Goal: Participate in discussion: Engage in conversation with other users on a specific topic

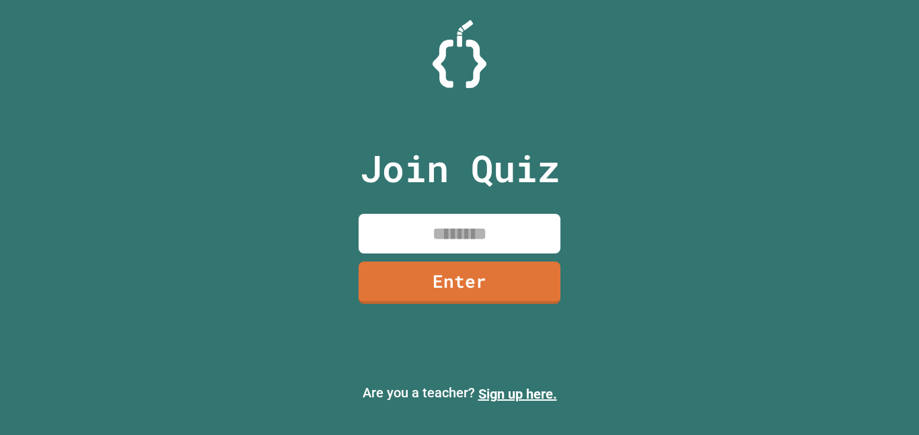
click at [528, 242] on input at bounding box center [460, 234] width 202 height 40
type input "********"
click at [455, 292] on link "Enter" at bounding box center [460, 283] width 202 height 42
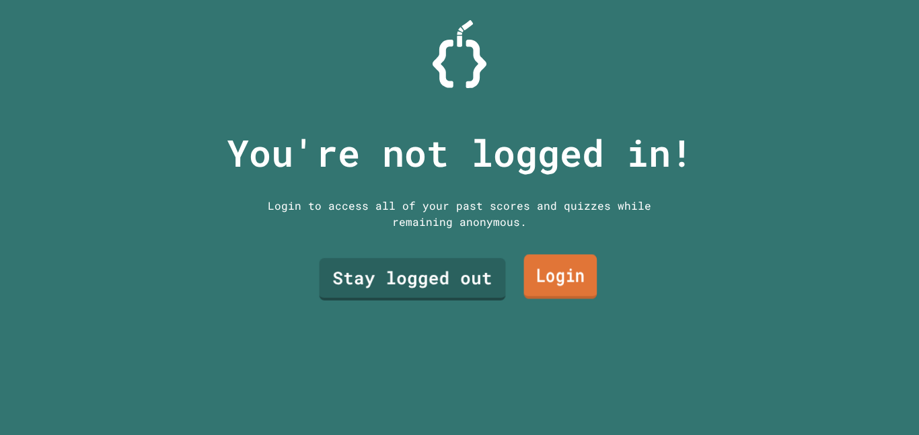
click at [563, 285] on link "Login" at bounding box center [560, 277] width 73 height 44
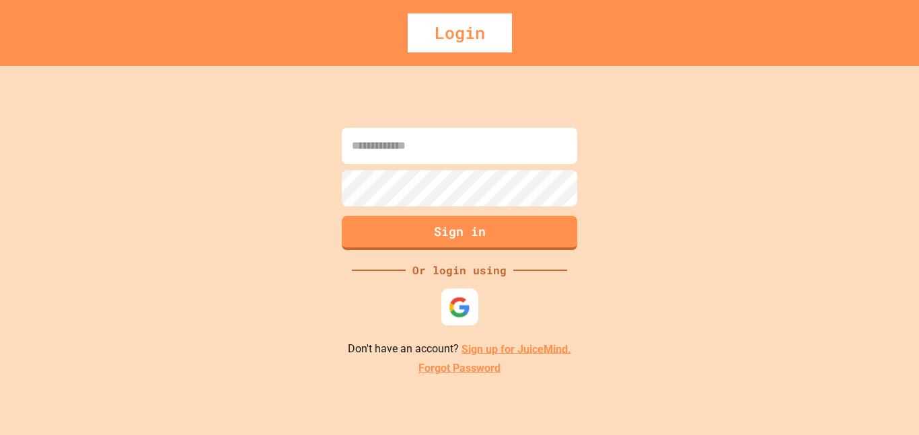
click at [464, 315] on img at bounding box center [460, 307] width 22 height 22
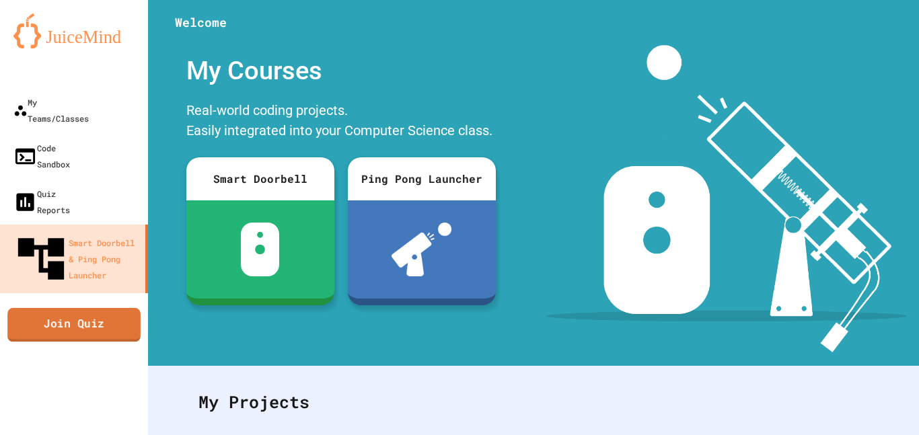
click at [77, 308] on link "Join Quiz" at bounding box center [73, 325] width 133 height 34
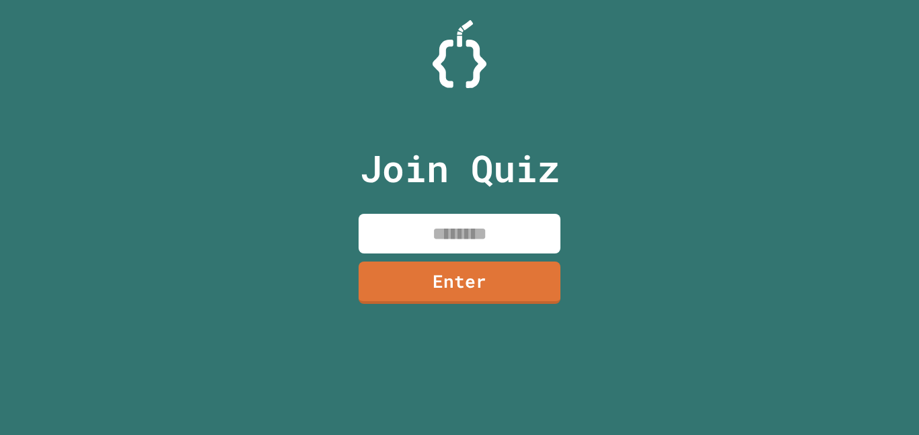
click at [359, 238] on input at bounding box center [460, 234] width 202 height 40
type input "********"
click at [538, 292] on link "Enter" at bounding box center [460, 283] width 202 height 42
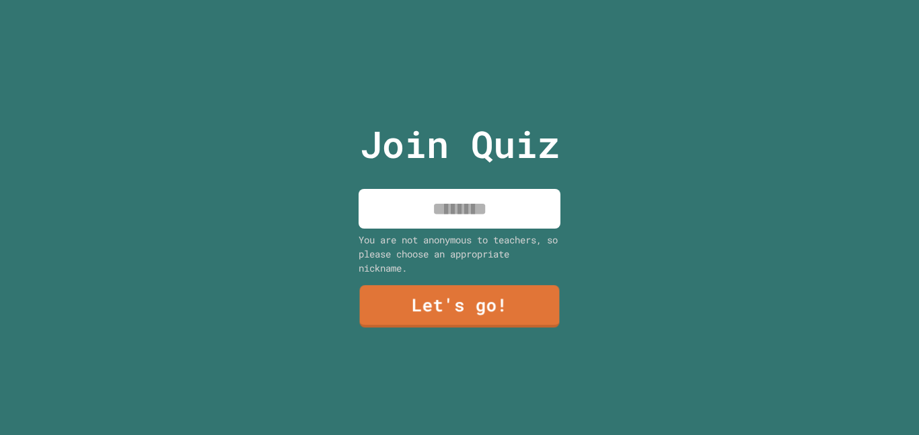
click at [478, 211] on input at bounding box center [460, 209] width 202 height 40
type input "*******"
click at [472, 307] on link "Let's go!" at bounding box center [460, 305] width 196 height 44
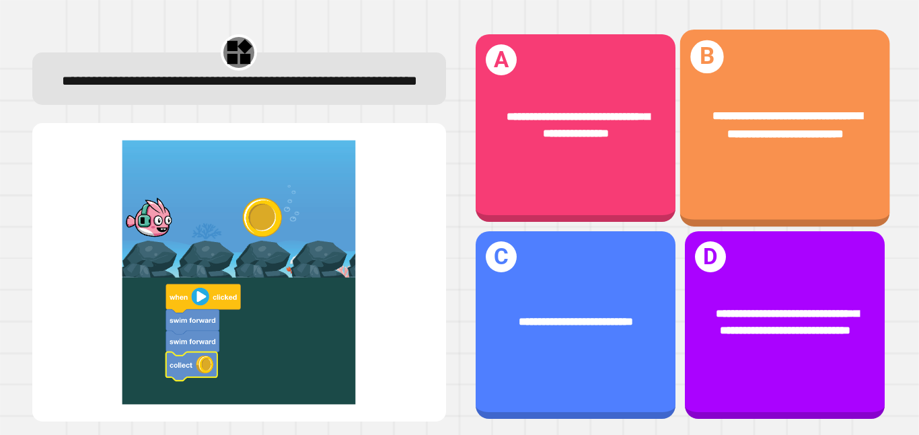
click at [786, 155] on div "**********" at bounding box center [785, 124] width 210 height 81
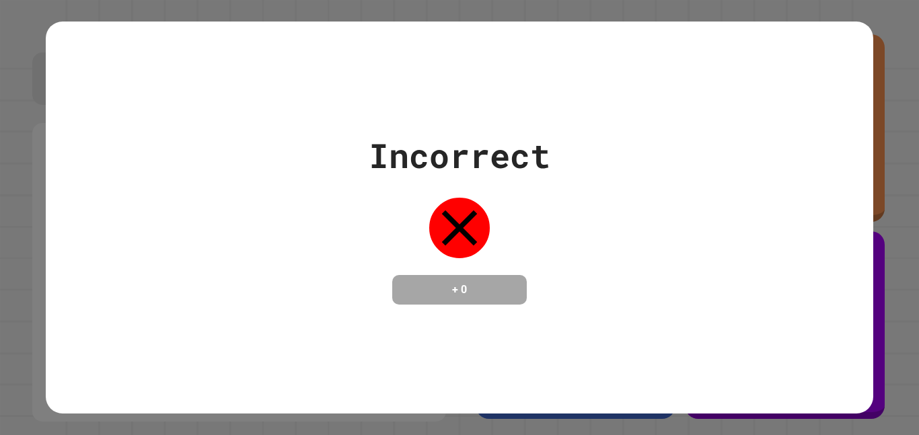
drag, startPoint x: 518, startPoint y: 210, endPoint x: 498, endPoint y: 217, distance: 20.6
click at [509, 216] on div "Incorrect + 0" at bounding box center [460, 218] width 182 height 174
drag, startPoint x: 1, startPoint y: 161, endPoint x: 3, endPoint y: 171, distance: 10.3
click at [3, 167] on div "Incorrect + 0" at bounding box center [459, 217] width 919 height 435
drag, startPoint x: 434, startPoint y: 222, endPoint x: 452, endPoint y: 216, distance: 18.5
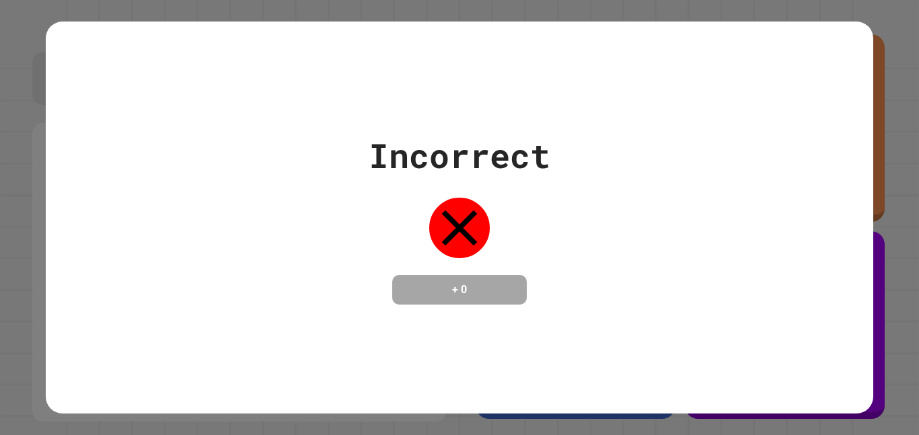
click at [442, 220] on icon at bounding box center [459, 228] width 61 height 61
click at [23, 168] on div "Incorrect + 0" at bounding box center [459, 217] width 919 height 435
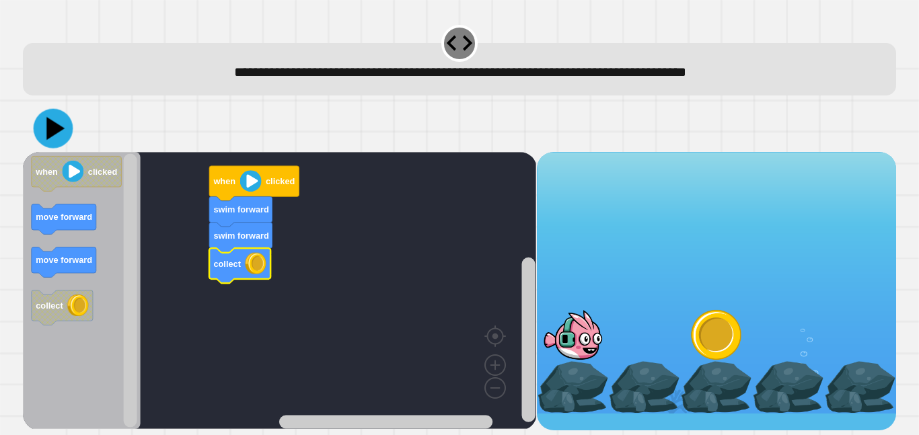
click at [55, 121] on icon at bounding box center [54, 129] width 40 height 40
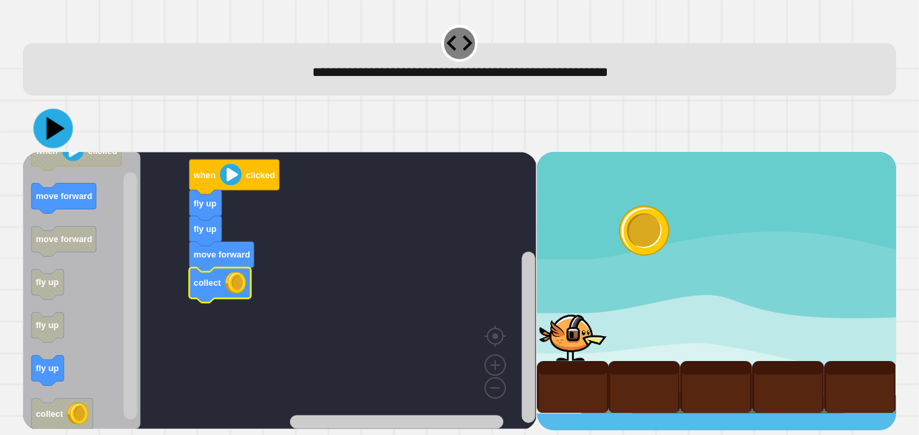
click at [56, 124] on icon at bounding box center [54, 129] width 40 height 40
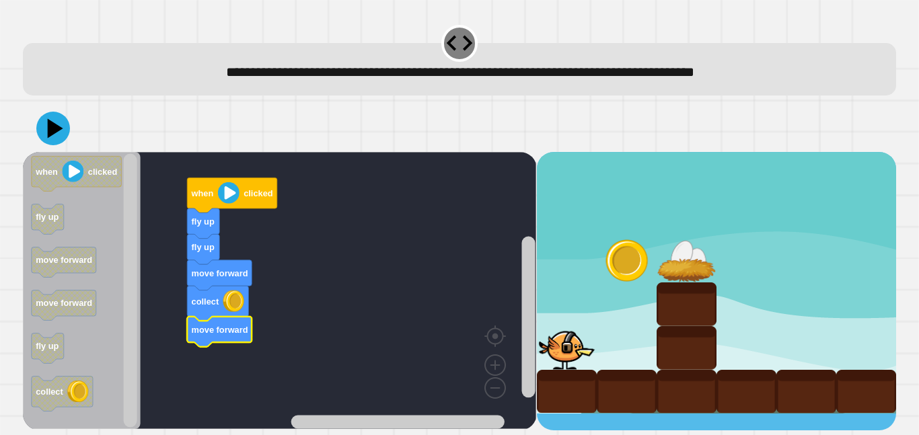
click at [56, 137] on icon at bounding box center [53, 129] width 34 height 34
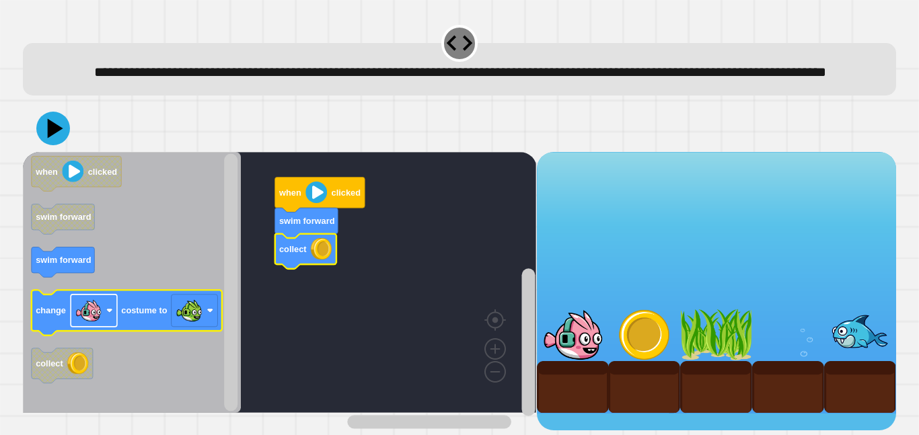
click at [103, 327] on rect "Blockly Workspace" at bounding box center [94, 311] width 46 height 32
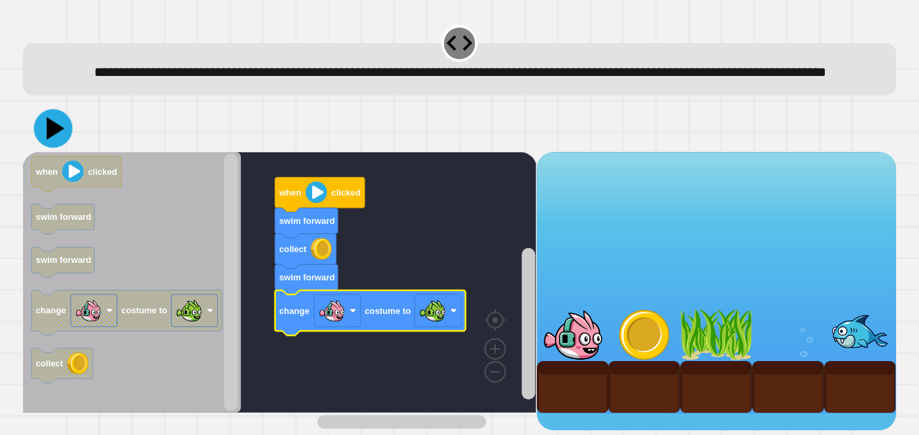
drag, startPoint x: 58, startPoint y: 159, endPoint x: 203, endPoint y: 133, distance: 146.9
click at [62, 147] on icon at bounding box center [53, 128] width 38 height 38
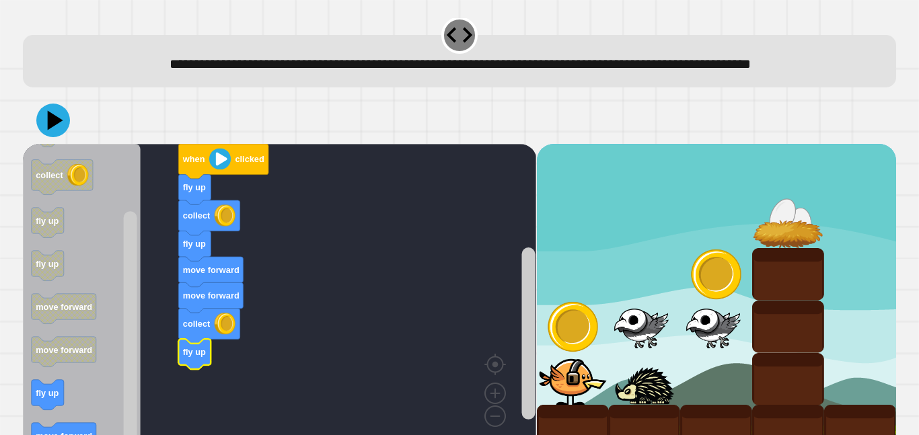
scroll to position [21, 0]
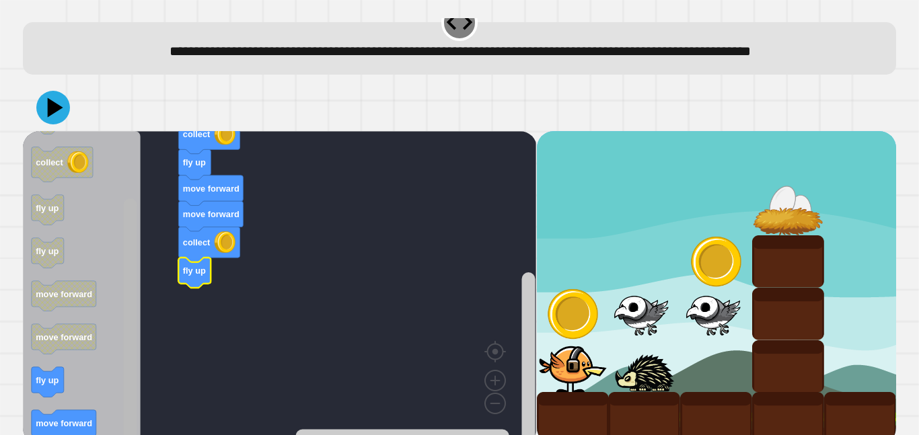
click at [123, 341] on g "Blockly Workspace" at bounding box center [130, 288] width 17 height 310
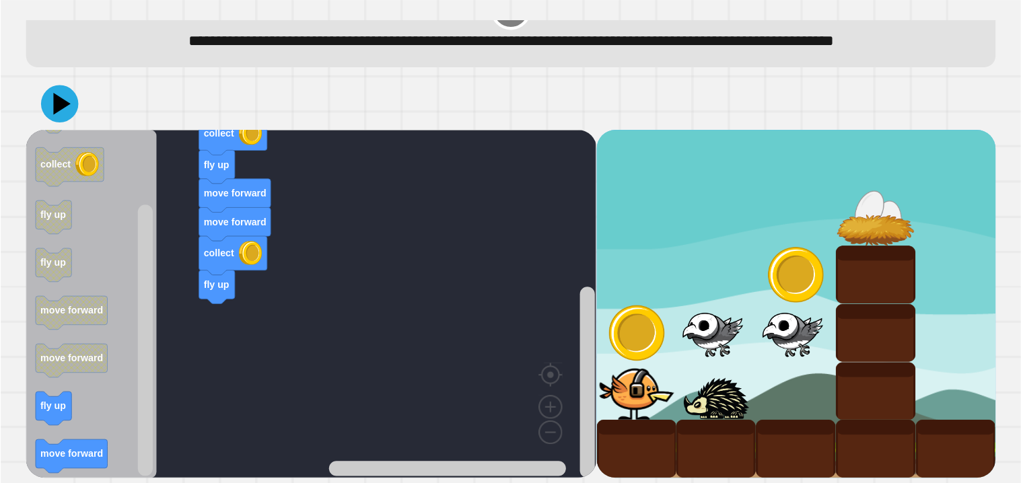
scroll to position [58, 0]
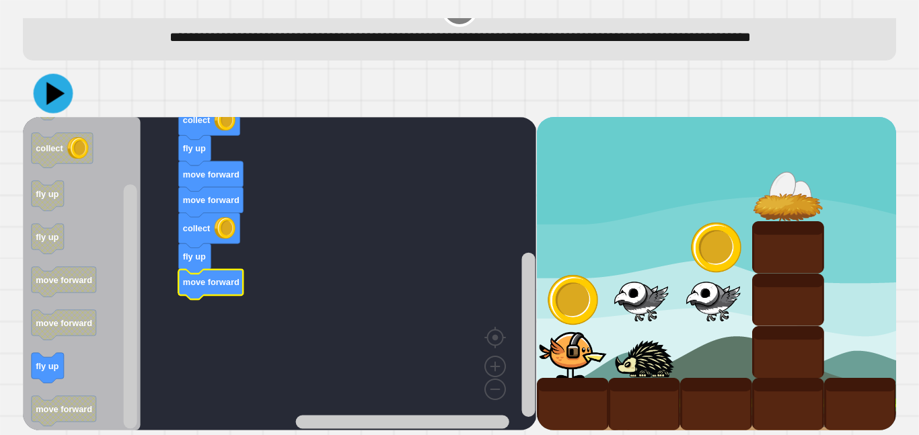
drag, startPoint x: 48, startPoint y: 100, endPoint x: 126, endPoint y: 67, distance: 84.1
click at [50, 100] on icon at bounding box center [55, 93] width 18 height 23
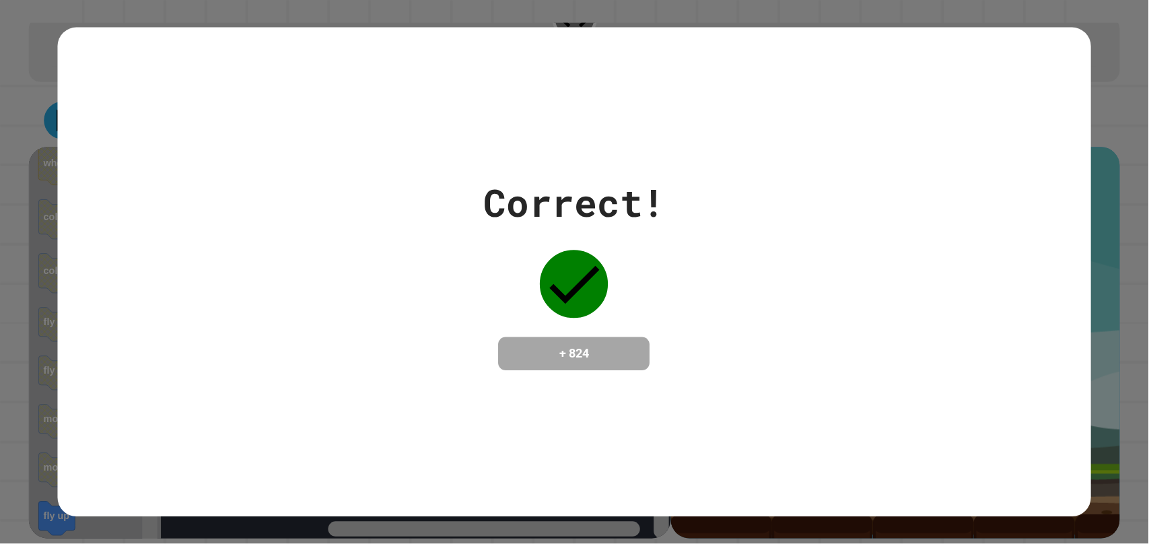
scroll to position [57, 0]
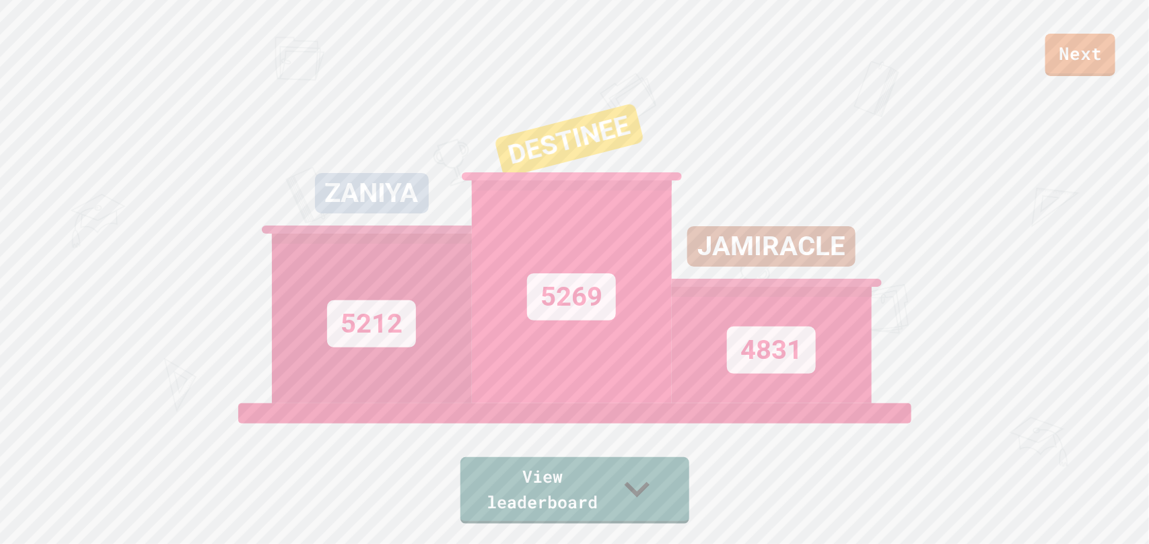
drag, startPoint x: 626, startPoint y: 524, endPoint x: 643, endPoint y: 495, distance: 34.4
click at [625, 435] on div "Next ZANIYA 5212 DESTINEE 5269 JAMIRACLE 4831 View leaderboard" at bounding box center [574, 272] width 1149 height 544
click at [645, 435] on link "View leaderboard" at bounding box center [574, 489] width 221 height 70
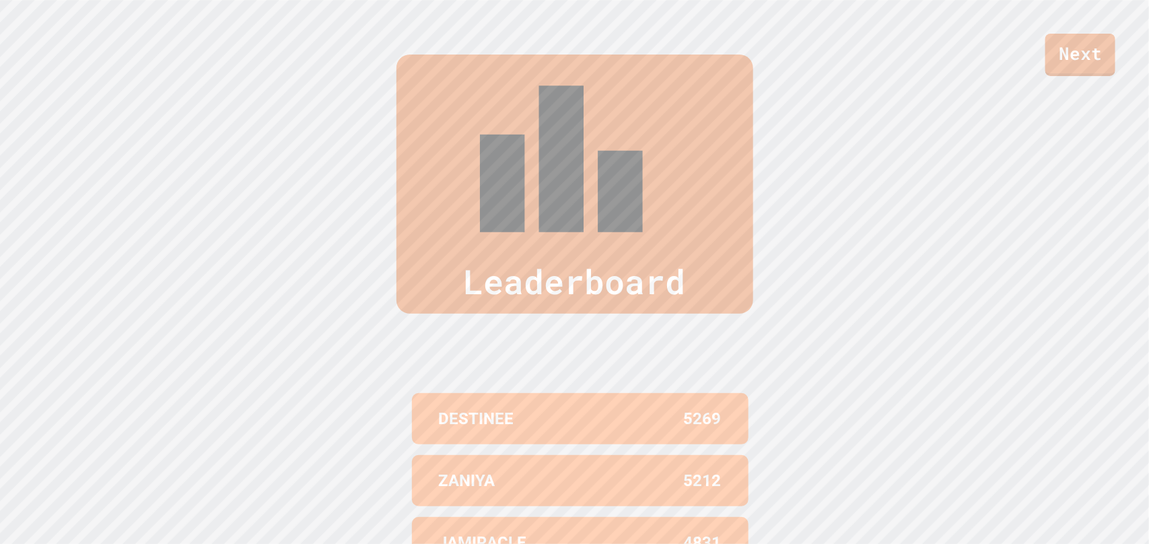
scroll to position [555, 0]
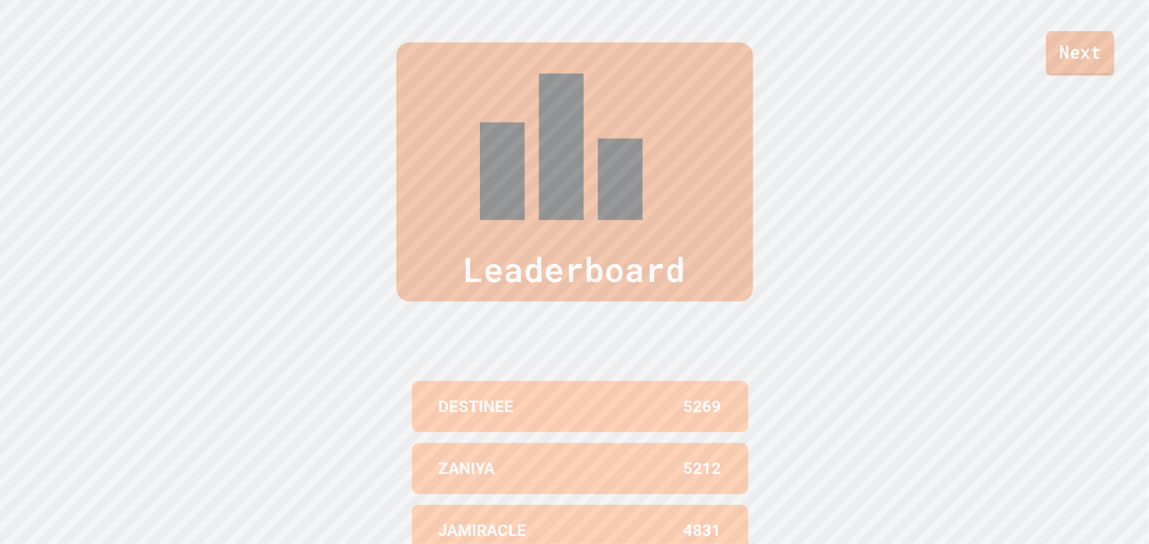
drag, startPoint x: 1087, startPoint y: 65, endPoint x: 1086, endPoint y: 72, distance: 7.5
click at [919, 72] on link "Next" at bounding box center [1079, 53] width 69 height 44
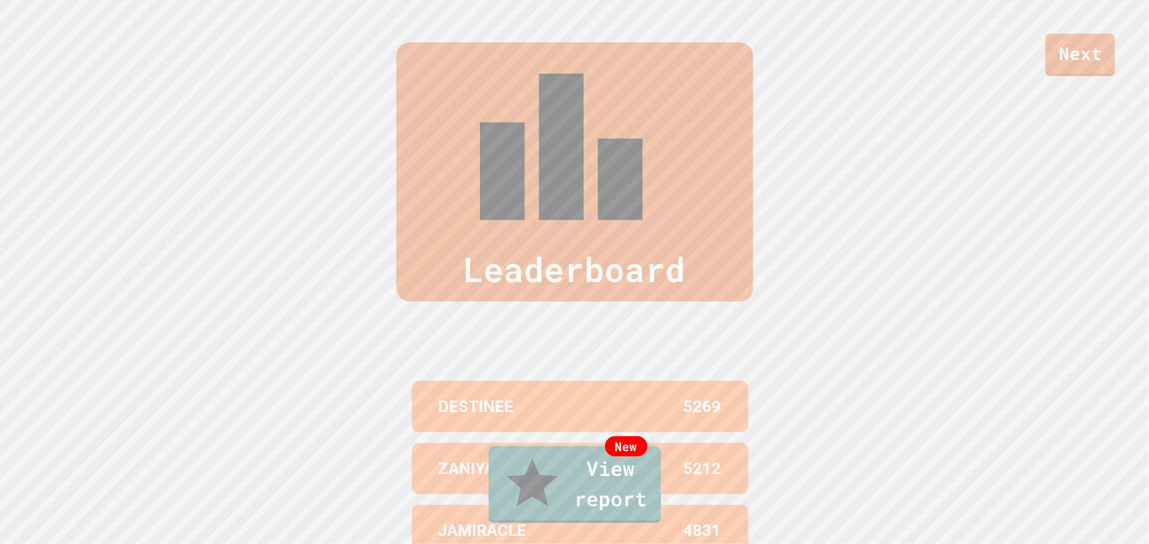
drag, startPoint x: 1084, startPoint y: 48, endPoint x: 1079, endPoint y: 58, distance: 10.9
drag, startPoint x: 604, startPoint y: 297, endPoint x: 596, endPoint y: 304, distance: 11.0
